Goal: Navigation & Orientation: Find specific page/section

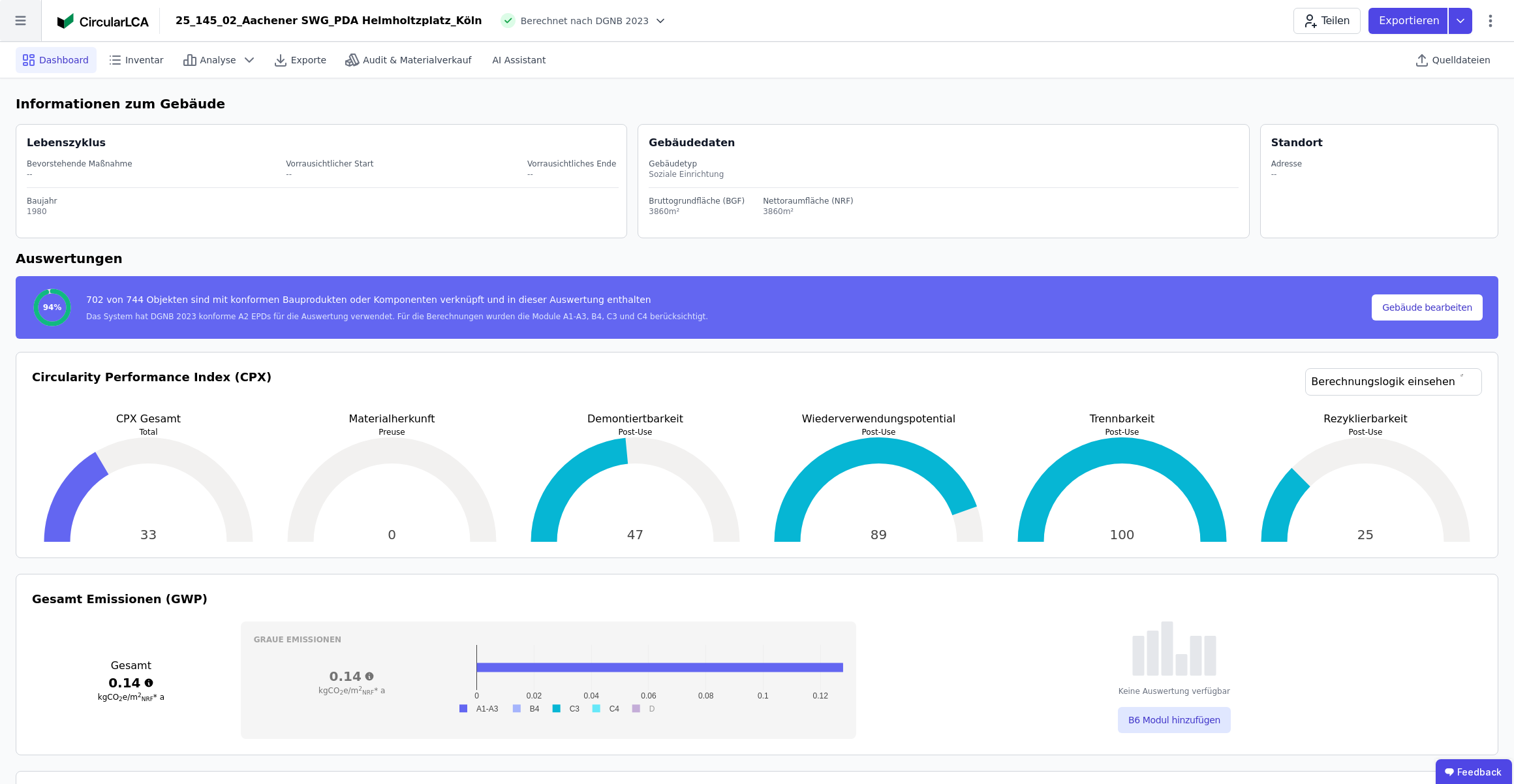
click at [26, 22] on icon at bounding box center [20, 20] width 41 height 41
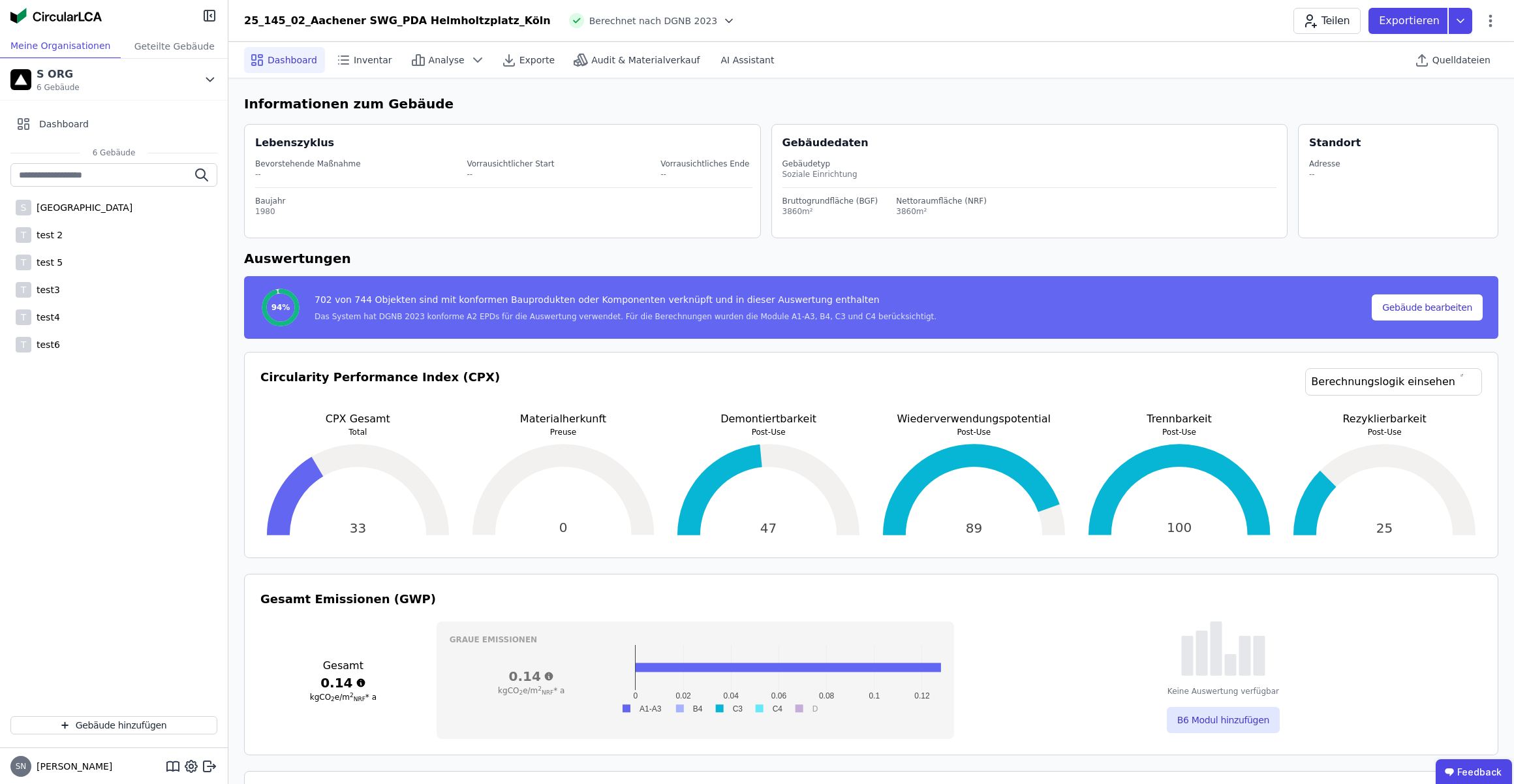
click at [488, 250] on h6 "Auswertungen" at bounding box center [871, 258] width 1255 height 20
click at [1491, 17] on icon at bounding box center [1490, 20] width 15 height 15
click at [1447, 52] on span "Gebäude bearbeiten" at bounding box center [1428, 51] width 94 height 13
select select "**********"
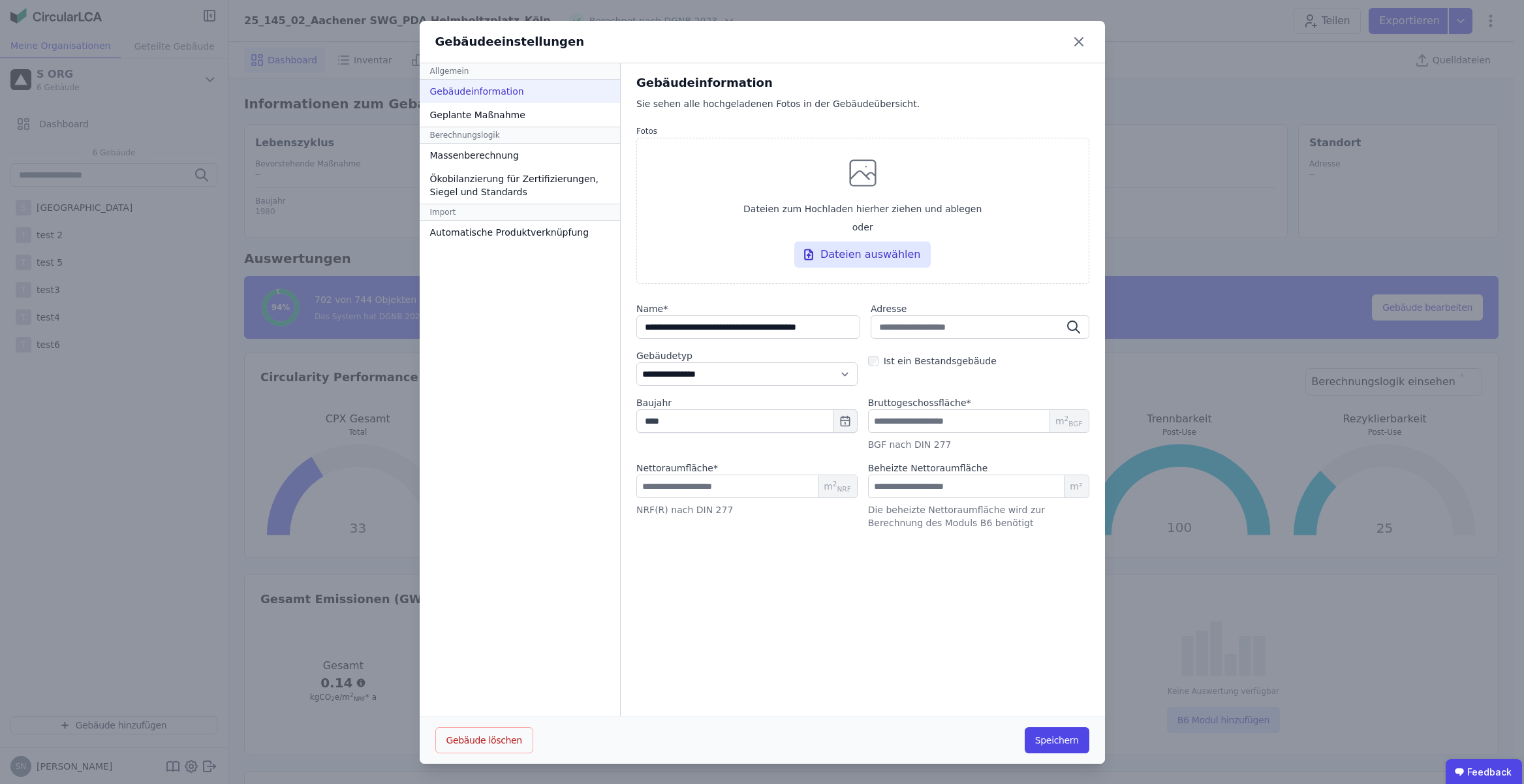
click at [1075, 39] on icon at bounding box center [1079, 42] width 8 height 8
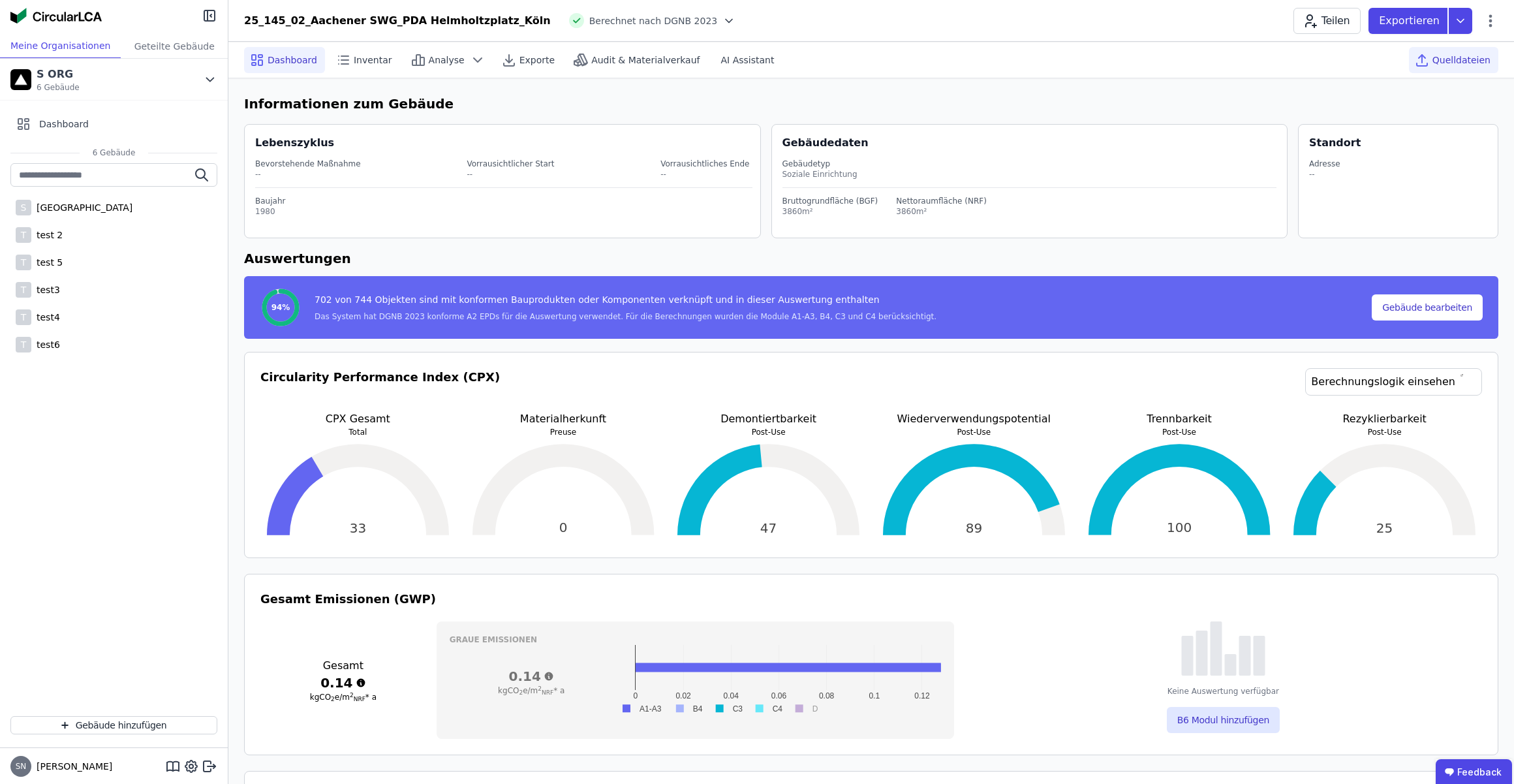
click at [1443, 56] on span "Quelldateien" at bounding box center [1462, 60] width 58 height 13
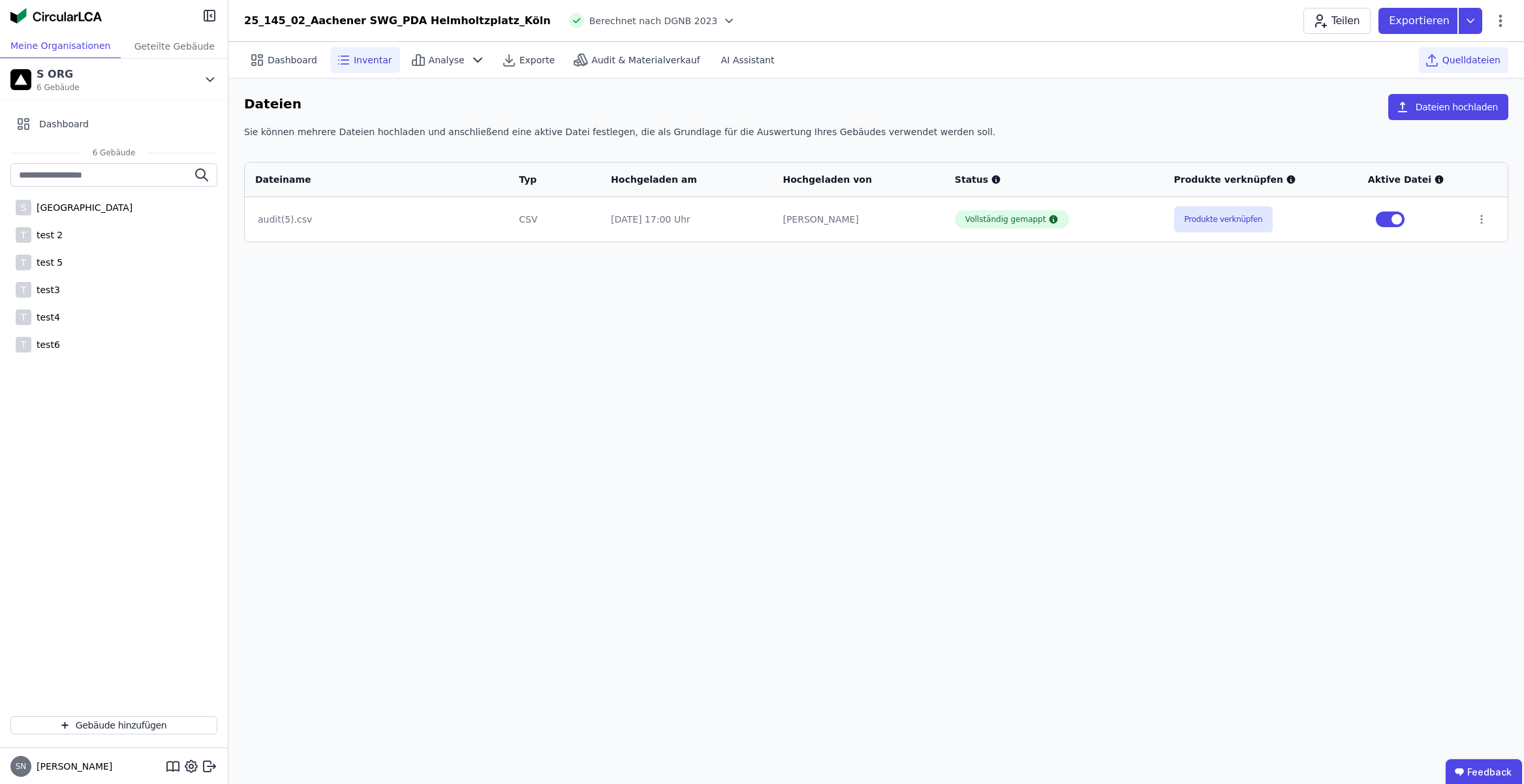
click at [358, 55] on span "Inventar" at bounding box center [373, 60] width 38 height 13
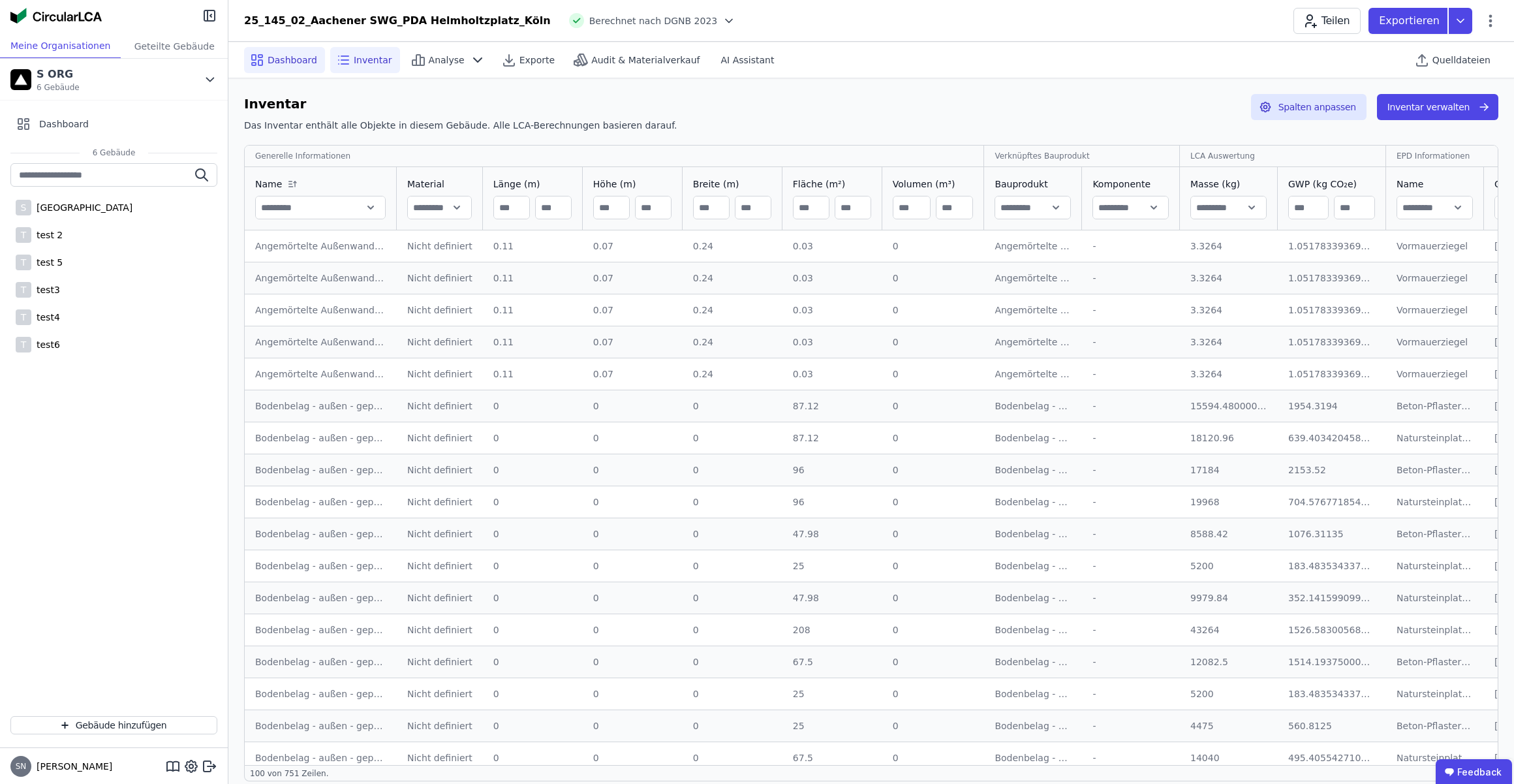
click at [288, 60] on span "Dashboard" at bounding box center [292, 60] width 50 height 13
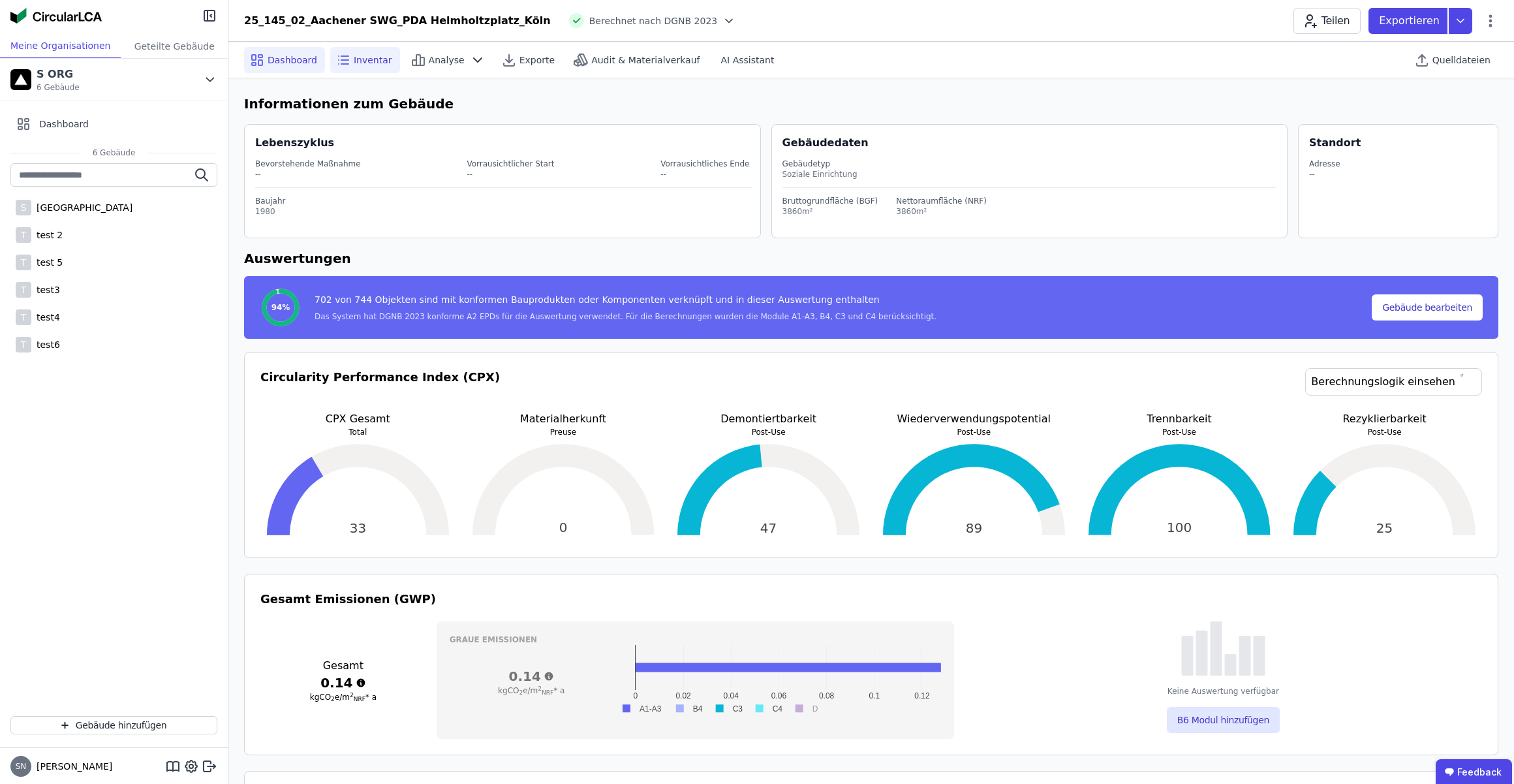
click at [338, 56] on icon at bounding box center [343, 59] width 15 height 15
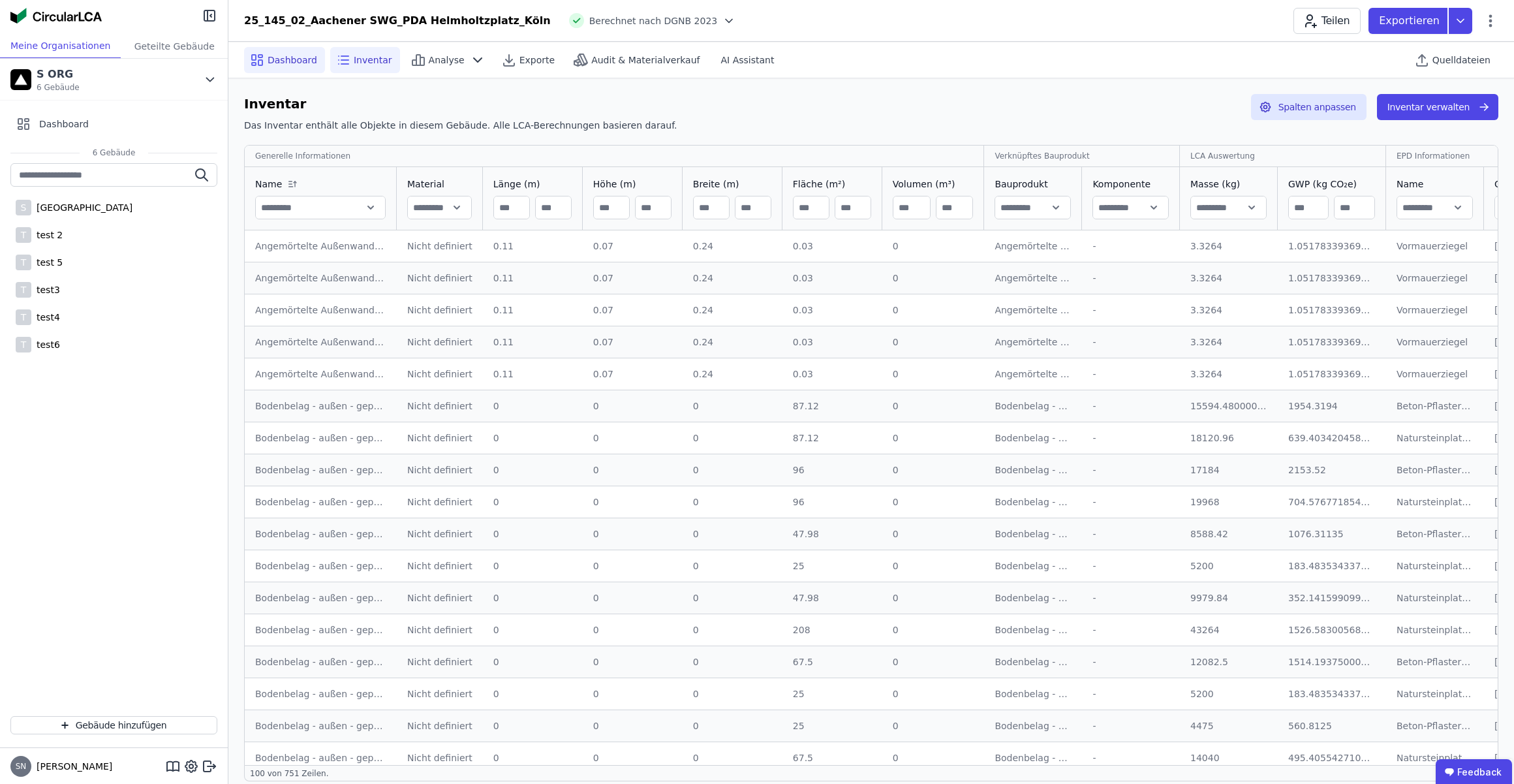
click at [288, 58] on span "Dashboard" at bounding box center [292, 60] width 50 height 13
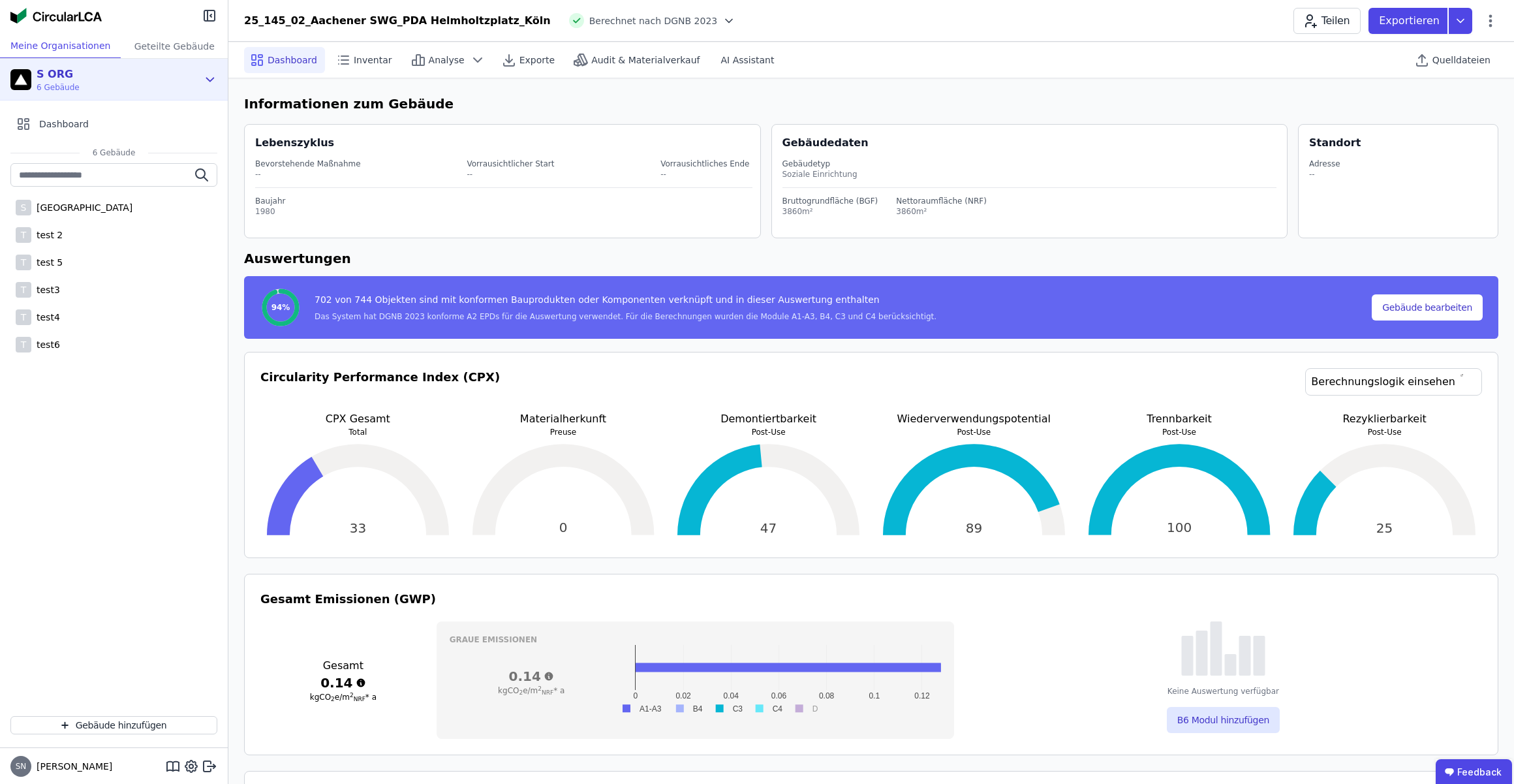
click at [210, 76] on icon at bounding box center [210, 79] width 15 height 15
